Goal: Book appointment/travel/reservation

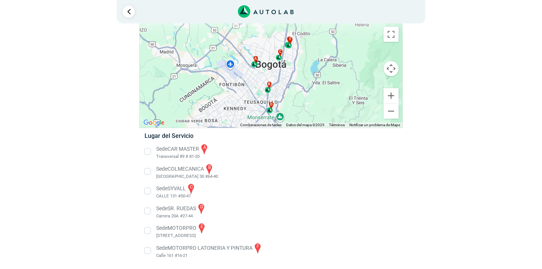
scroll to position [26, 0]
click at [147, 212] on li "Sede SR. RUEDAS d Carrera 20A #27-44" at bounding box center [271, 210] width 264 height 17
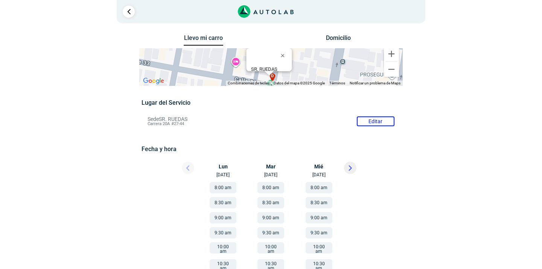
click at [340, 38] on button "Domicilio" at bounding box center [339, 39] width 40 height 11
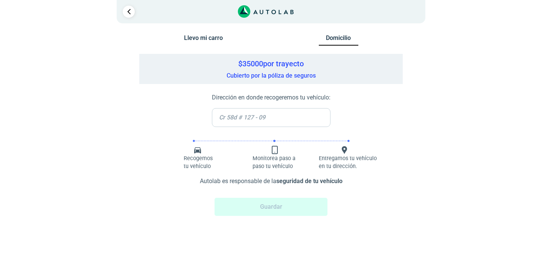
click at [255, 118] on input "text" at bounding box center [271, 117] width 119 height 19
type input "CL 6 C 82 A 91 IN9 AP1003"
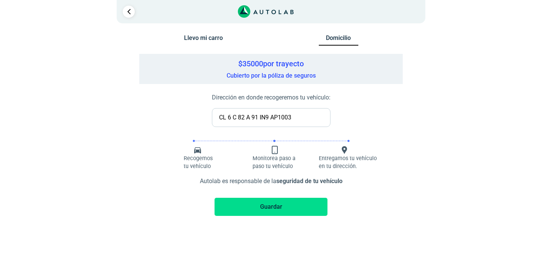
click at [297, 208] on button "Guardar" at bounding box center [270, 207] width 113 height 18
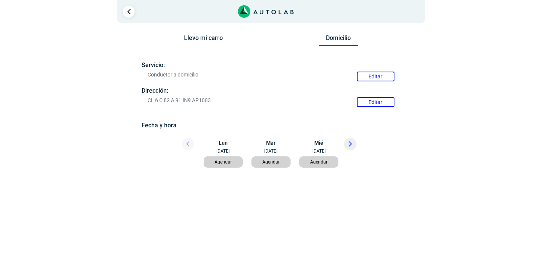
click at [274, 162] on button "Agendar" at bounding box center [270, 161] width 39 height 11
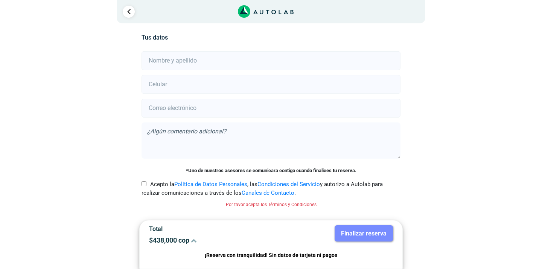
scroll to position [137, 0]
click at [239, 64] on input "text" at bounding box center [270, 59] width 258 height 19
type input "[PERSON_NAME]"
type input "3028305818"
type input "[EMAIL_ADDRESS][DOMAIN_NAME]"
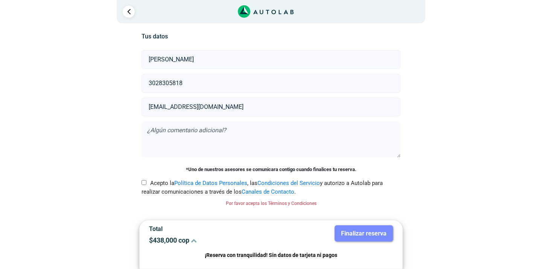
click at [141, 186] on label "Acepto la Política de Datos Personales , las Condiciones del Servicio y autoriz…" at bounding box center [270, 187] width 258 height 17
click at [141, 185] on input "Acepto la Política de Datos Personales , las Condiciones del Servicio y autoriz…" at bounding box center [143, 182] width 5 height 5
checkbox input "true"
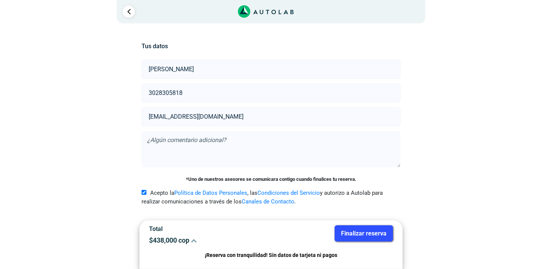
click at [354, 231] on button "Finalizar reserva" at bounding box center [363, 233] width 58 height 16
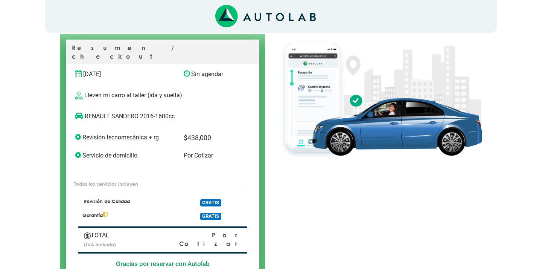
scroll to position [89, 0]
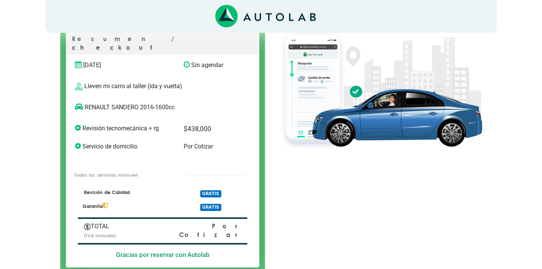
click at [206, 61] on p "Sin agendar" at bounding box center [209, 65] width 51 height 9
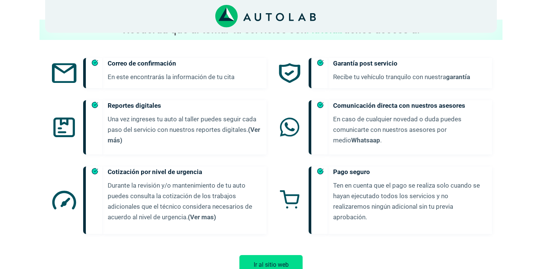
scroll to position [414, 0]
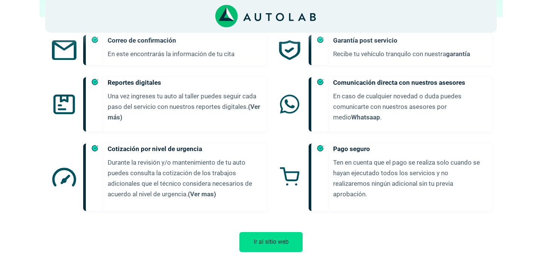
click at [280, 238] on button "Ir al sitio web" at bounding box center [270, 242] width 63 height 20
